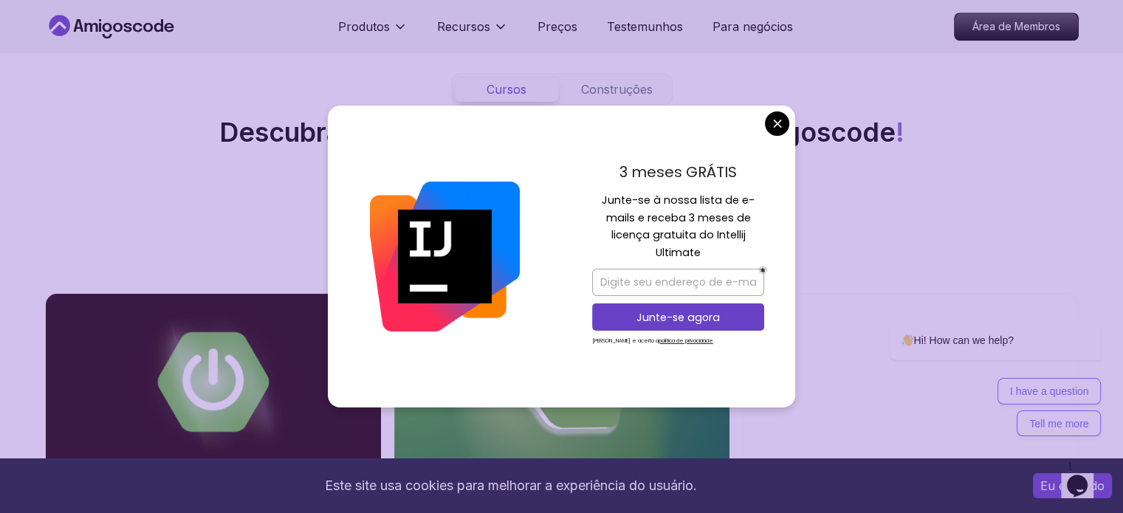
scroll to position [1551, 0]
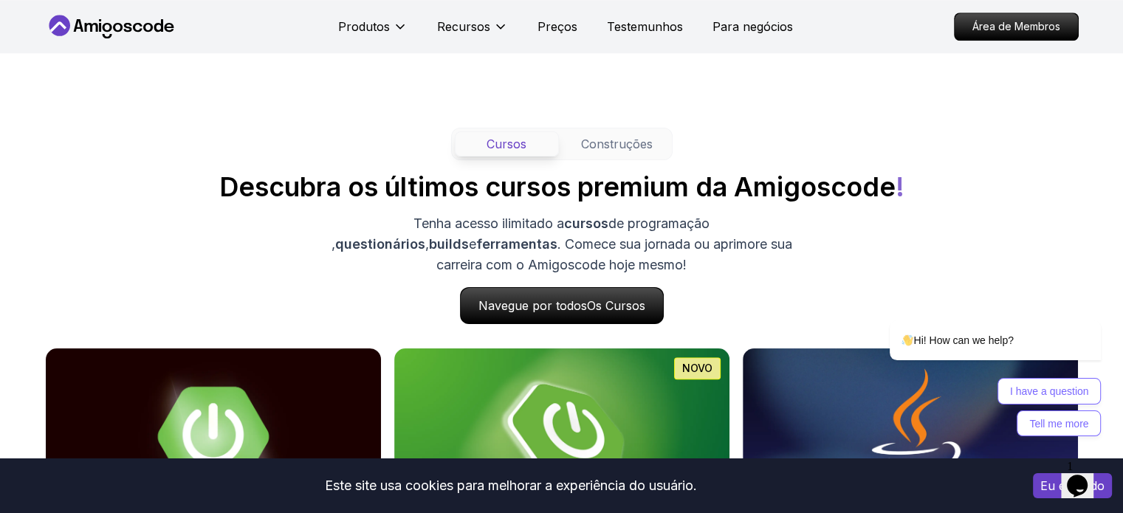
scroll to position [1329, 0]
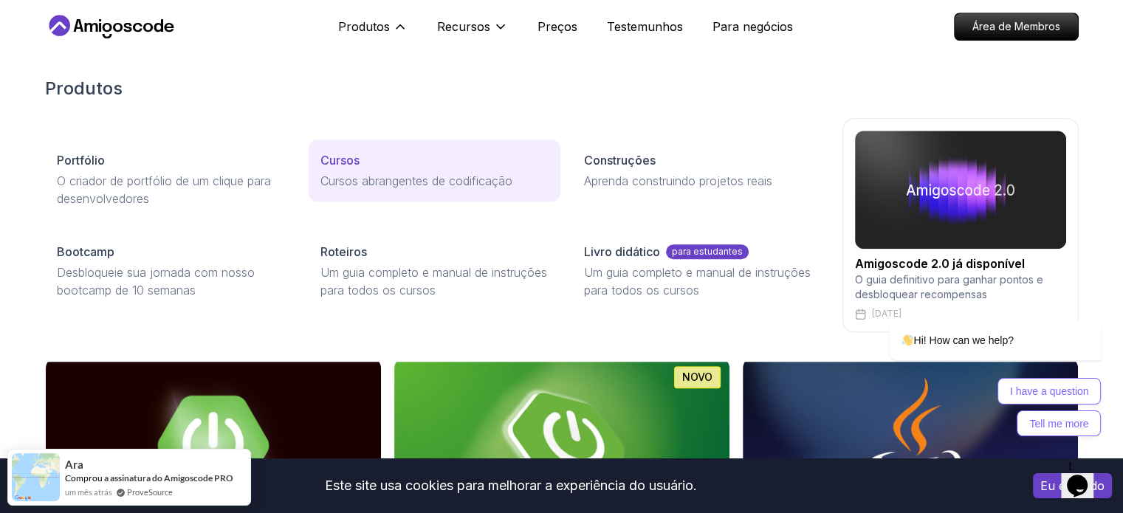
click at [363, 185] on font "Cursos abrangentes de codificação" at bounding box center [416, 181] width 192 height 15
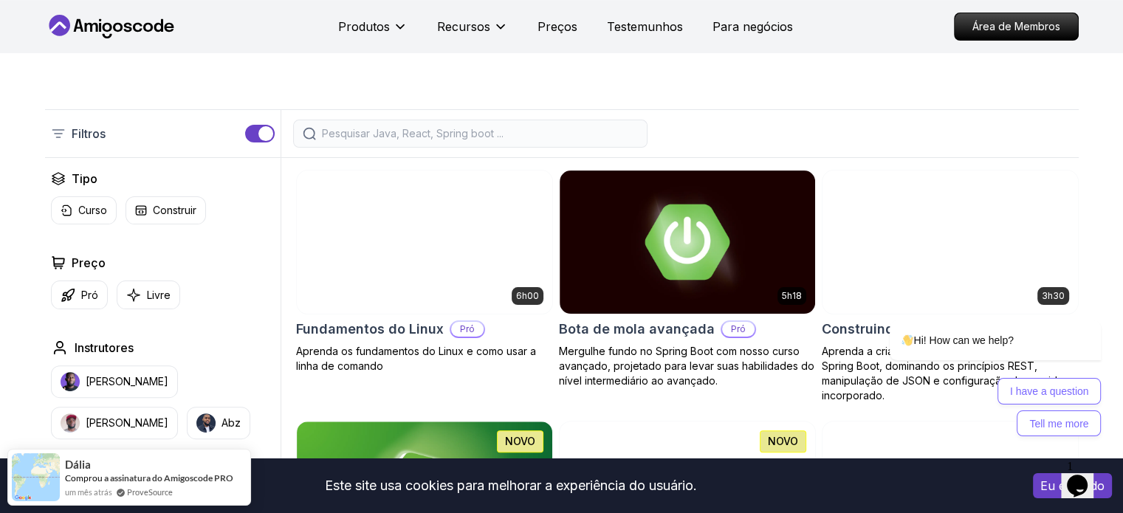
scroll to position [369, 0]
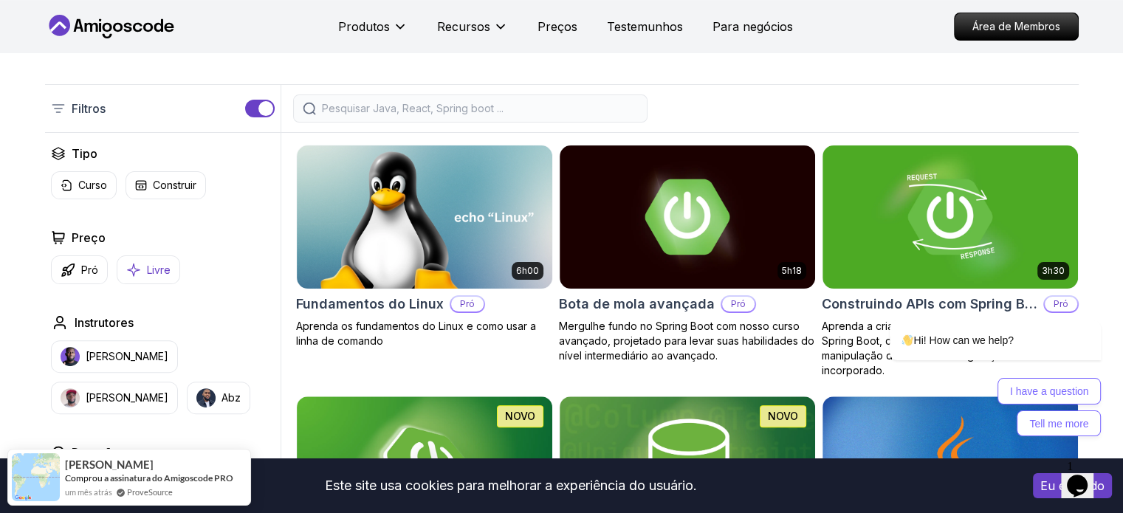
click at [158, 273] on font "Livre" at bounding box center [159, 270] width 24 height 13
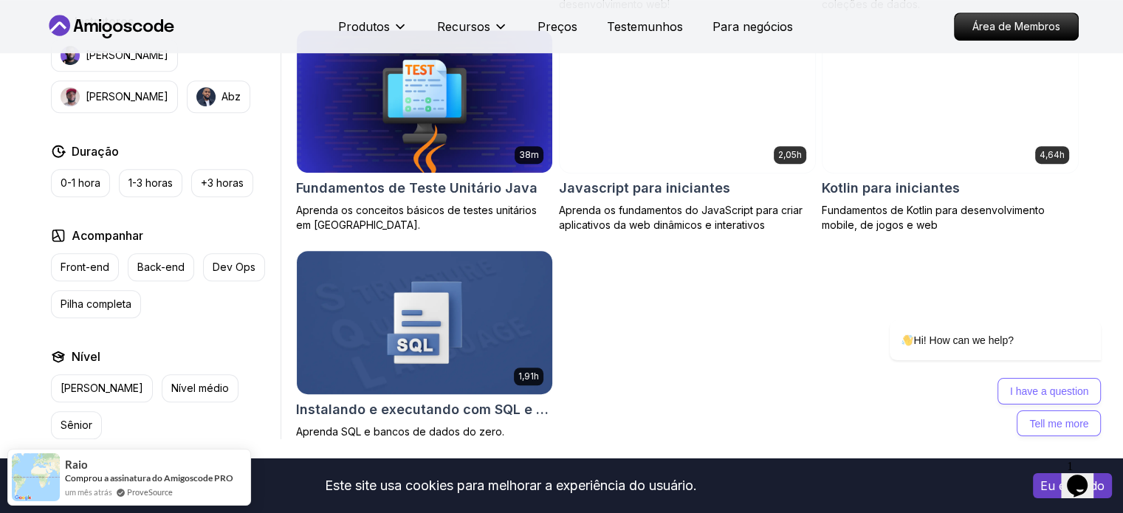
scroll to position [960, 0]
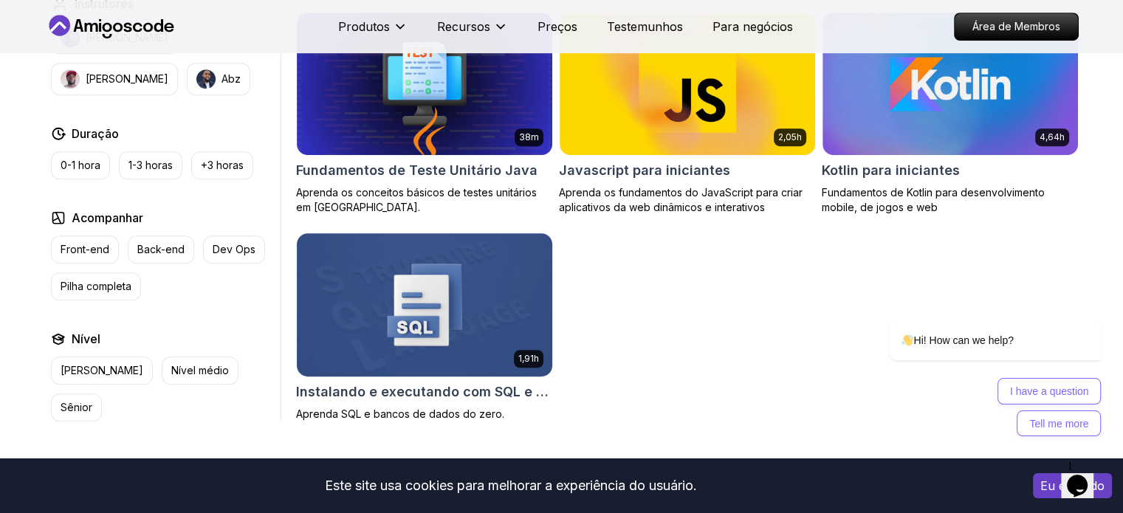
click at [414, 309] on img at bounding box center [424, 305] width 268 height 150
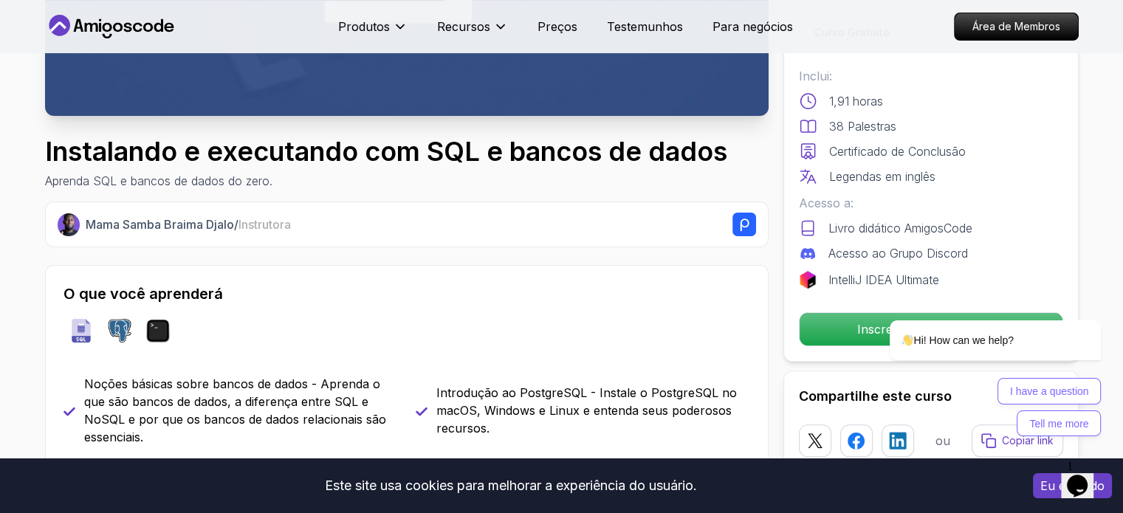
scroll to position [443, 0]
